Goal: Task Accomplishment & Management: Manage account settings

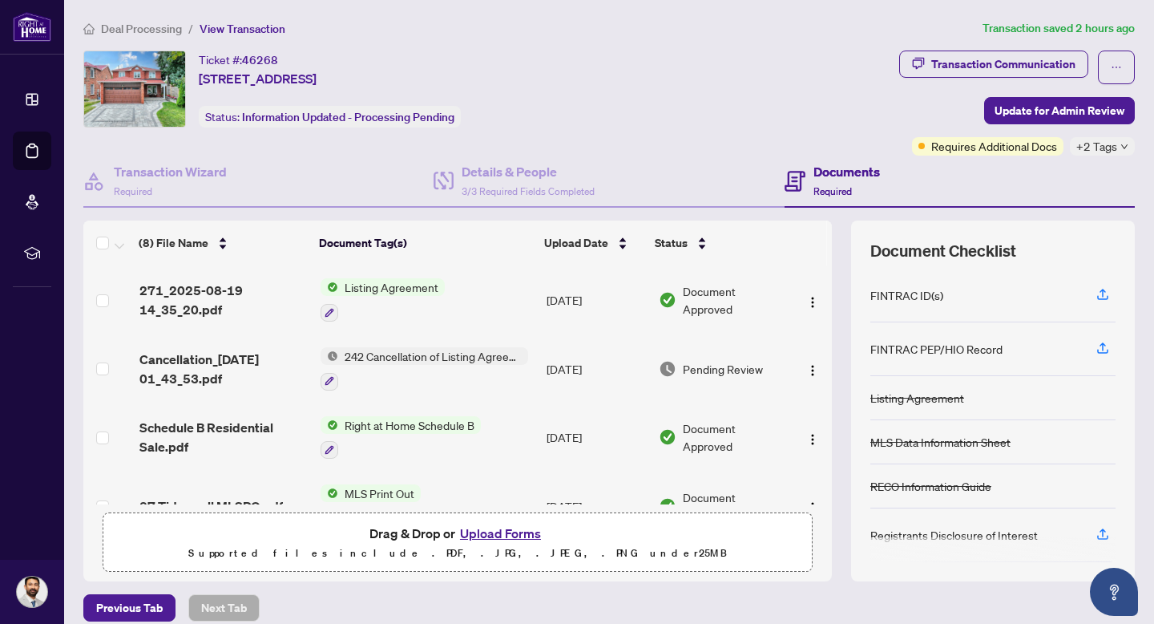
click at [127, 25] on span "Deal Processing" at bounding box center [141, 29] width 81 height 14
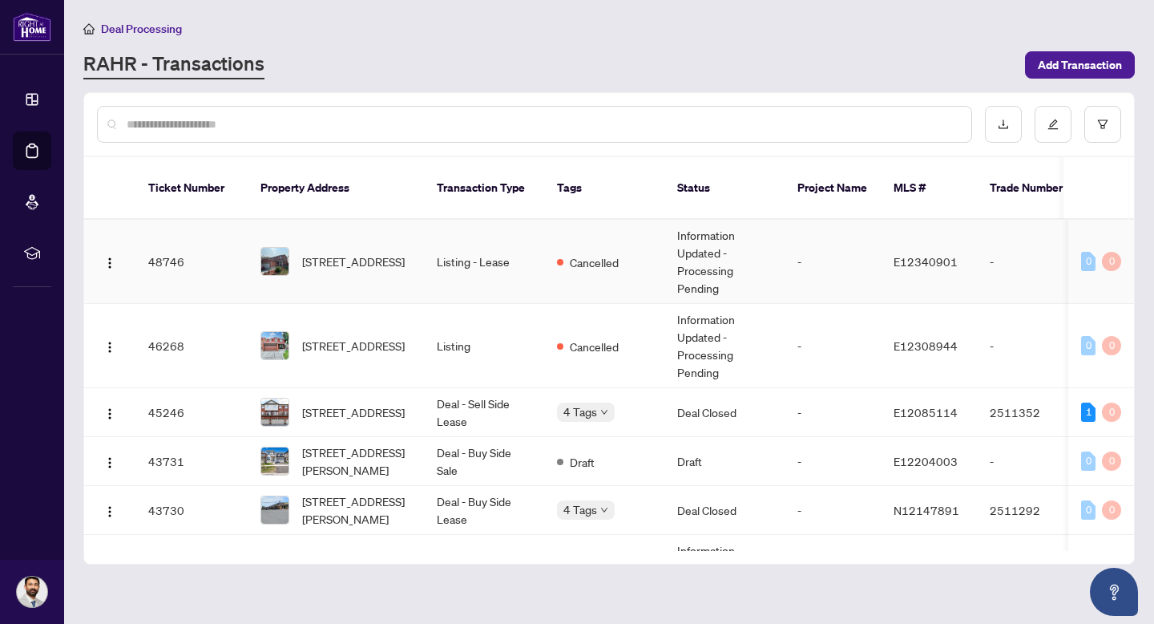
click at [405, 253] on span "[STREET_ADDRESS]" at bounding box center [353, 262] width 103 height 18
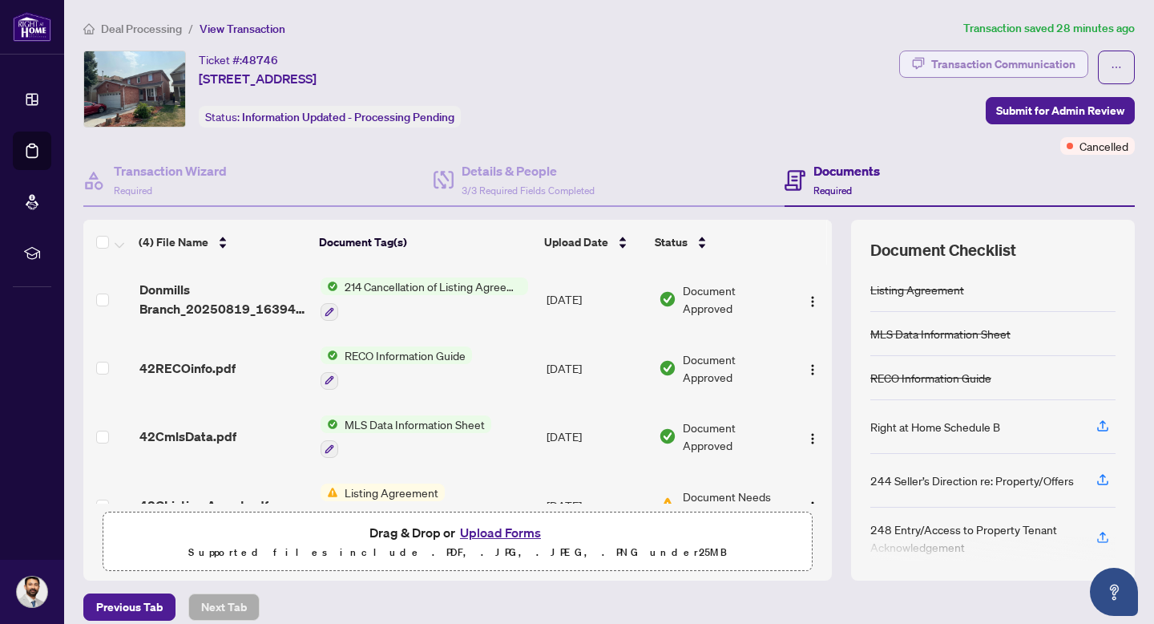
click at [1022, 65] on div "Transaction Communication" at bounding box center [1004, 64] width 144 height 26
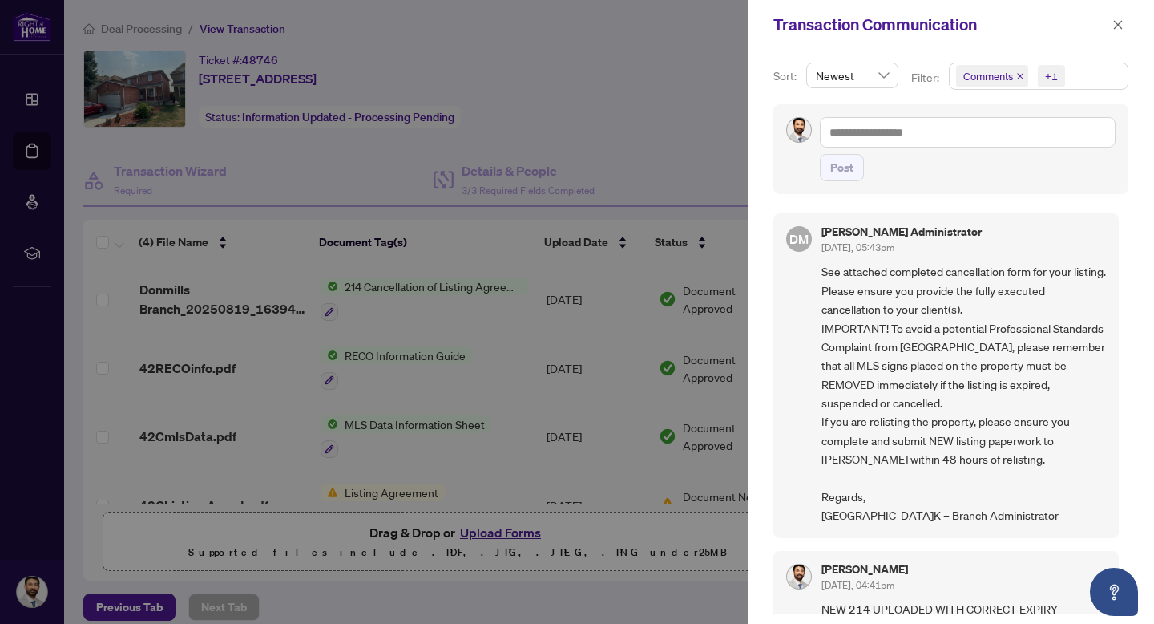
click at [683, 166] on div at bounding box center [577, 312] width 1154 height 624
click at [589, 295] on div at bounding box center [577, 312] width 1154 height 624
click at [1120, 33] on span "button" at bounding box center [1118, 25] width 11 height 26
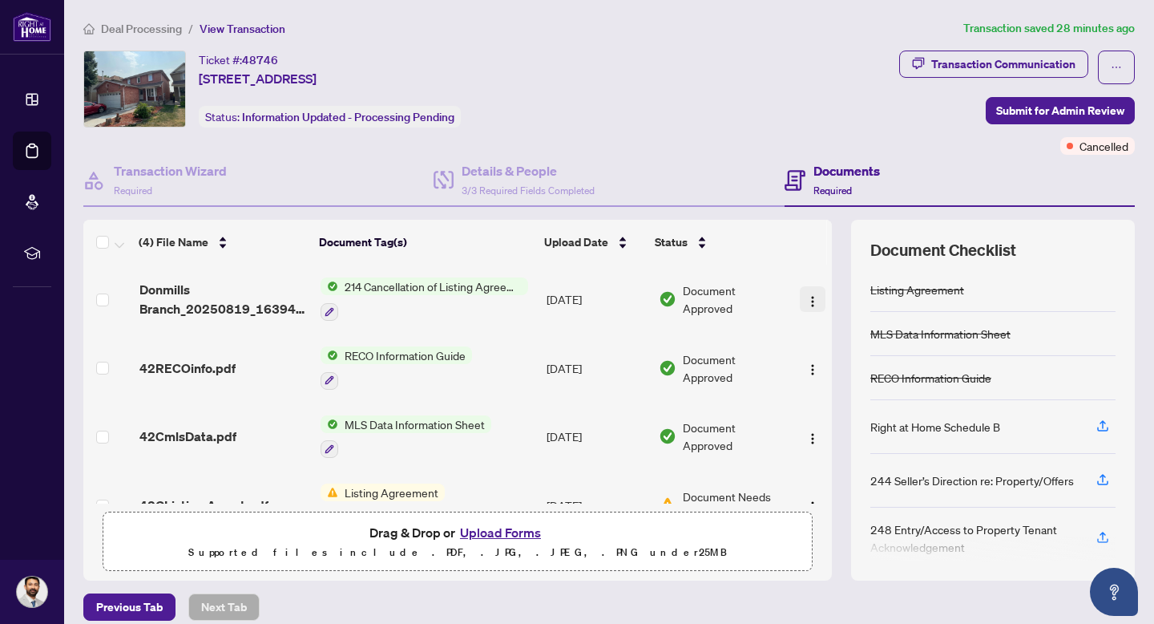
click at [808, 299] on img "button" at bounding box center [813, 301] width 13 height 13
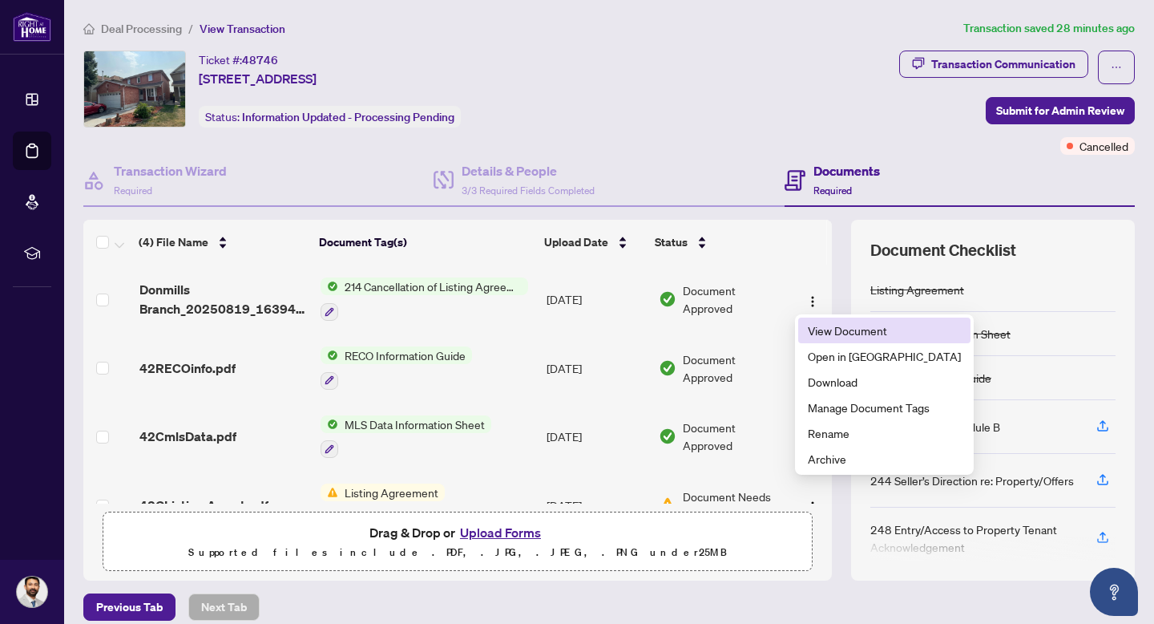
click at [834, 331] on span "View Document" at bounding box center [884, 330] width 153 height 18
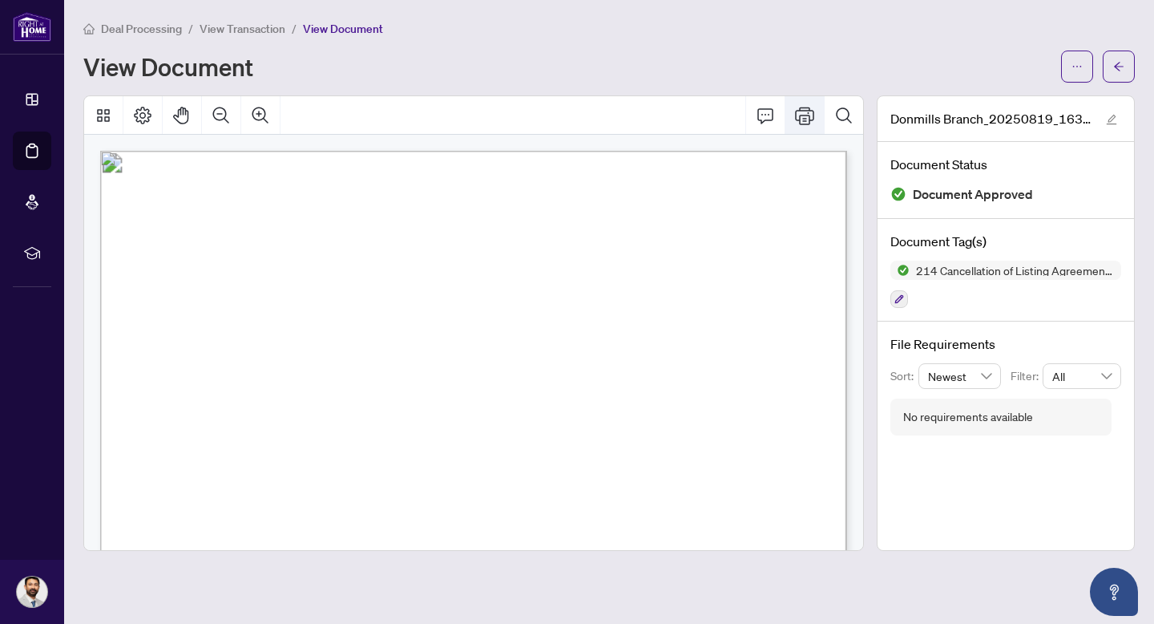
click at [799, 119] on icon "Print" at bounding box center [804, 115] width 19 height 19
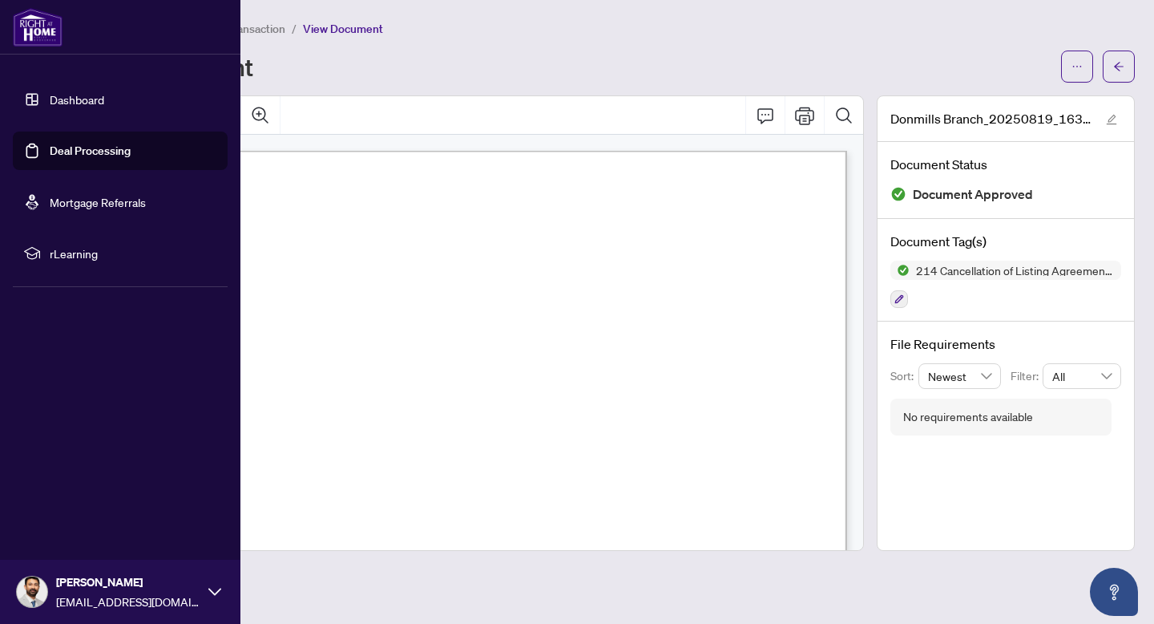
click at [67, 96] on link "Dashboard" at bounding box center [77, 99] width 55 height 14
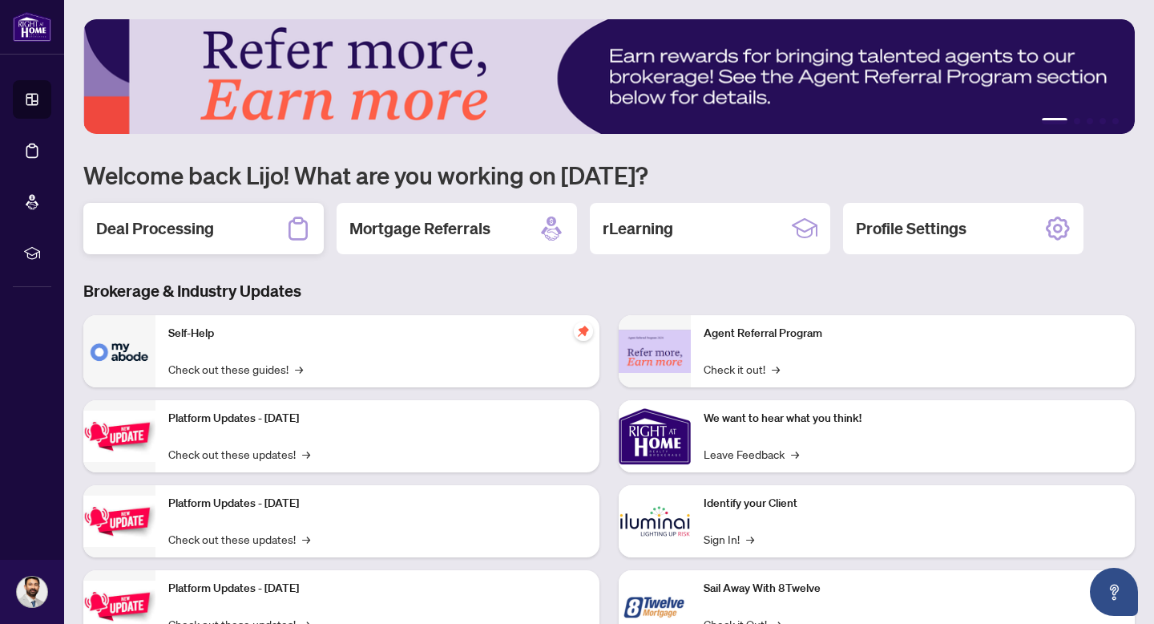
click at [208, 232] on h2 "Deal Processing" at bounding box center [155, 228] width 118 height 22
